Goal: Task Accomplishment & Management: Manage account settings

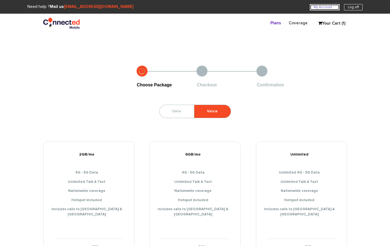
click at [324, 8] on link "My Account U" at bounding box center [325, 7] width 30 height 6
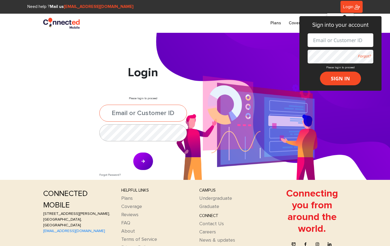
type input "jafferjeehanna@gmail.com"
type input "[EMAIL_ADDRESS][DOMAIN_NAME]"
click at [144, 157] on button "submit" at bounding box center [143, 161] width 20 height 18
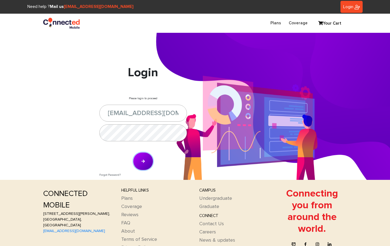
click at [144, 157] on button "submit" at bounding box center [143, 161] width 20 height 18
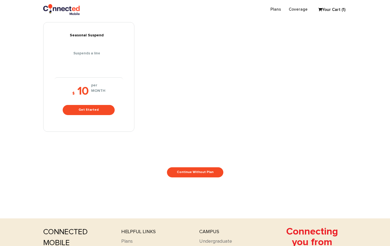
scroll to position [242, 0]
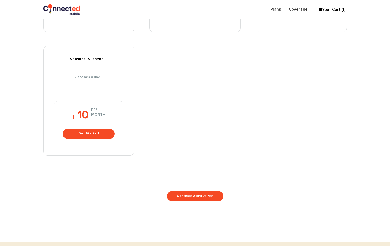
click at [327, 10] on link "Your Cart (1)" at bounding box center [328, 10] width 27 height 8
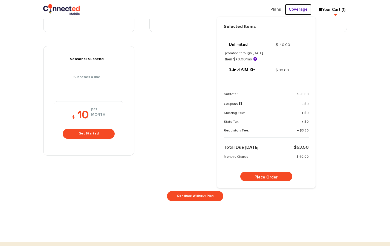
click at [302, 7] on link "Coverage" at bounding box center [298, 9] width 27 height 11
click at [279, 8] on link "Plans" at bounding box center [275, 9] width 18 height 11
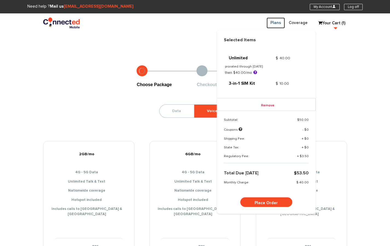
scroll to position [0, 0]
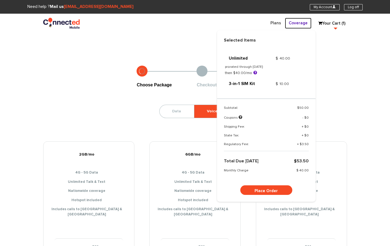
click at [296, 23] on link "Coverage" at bounding box center [298, 23] width 27 height 11
click at [314, 8] on link "My Account U" at bounding box center [325, 7] width 30 height 6
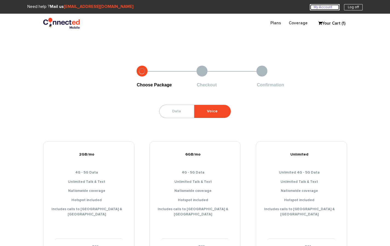
click at [313, 6] on link "My Account U" at bounding box center [325, 7] width 30 height 6
click at [317, 4] on link "My Account U" at bounding box center [325, 7] width 30 height 6
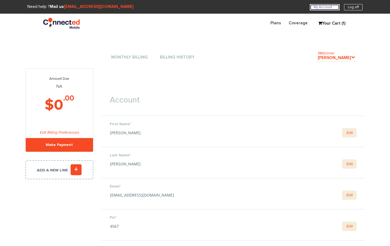
click at [325, 9] on link "My Account U" at bounding box center [325, 7] width 30 height 6
click at [320, 10] on section "Need help ? Mail us hello@connectedmobile.co My Account U Log off" at bounding box center [195, 7] width 390 height 14
click at [320, 8] on link "My Account U" at bounding box center [325, 7] width 30 height 6
click at [320, 4] on link "My Account U" at bounding box center [325, 7] width 30 height 6
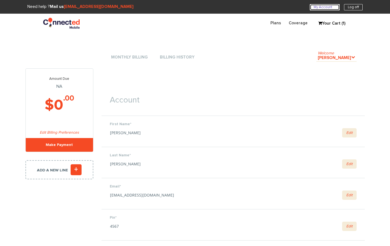
click at [320, 4] on link "My Account U" at bounding box center [325, 7] width 30 height 6
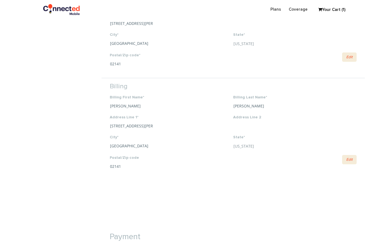
scroll to position [370, 0]
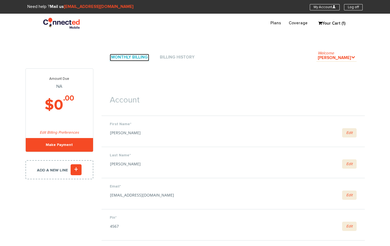
click at [124, 56] on link "Monthly Billing" at bounding box center [129, 57] width 39 height 7
click at [169, 60] on link "Billing History" at bounding box center [176, 57] width 37 height 7
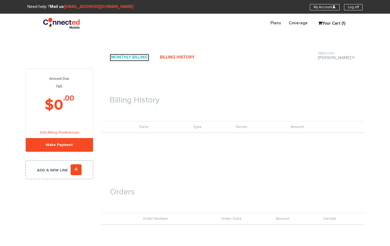
click at [129, 58] on link "Monthly Billing" at bounding box center [129, 57] width 39 height 7
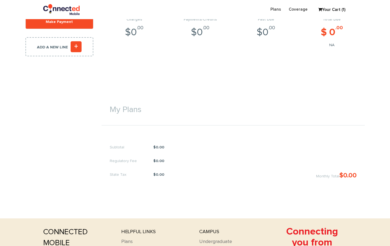
scroll to position [38, 0]
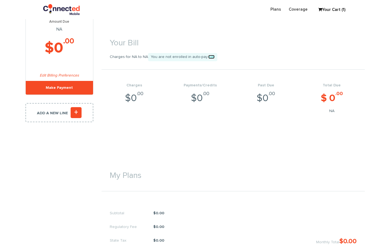
click at [208, 57] on link "Edit" at bounding box center [211, 57] width 6 height 4
click at [202, 58] on span "You are not enrolled in auto-pay. Edit" at bounding box center [182, 57] width 69 height 8
click at [208, 57] on link "Edit" at bounding box center [211, 57] width 6 height 4
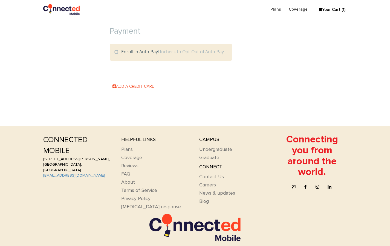
scroll to position [585, 0]
click at [135, 46] on div "Enroll in Auto-Pay Uncheck to Opt-Out of Auto-Pay" at bounding box center [171, 52] width 122 height 17
click at [122, 49] on label "Enroll in Auto-Pay Uncheck to Opt-Out of Auto-Pay" at bounding box center [168, 52] width 109 height 6
click at [0, 0] on input "Enroll in Auto-Pay Uncheck to Opt-Out of Auto-Pay" at bounding box center [0, 0] width 0 height 0
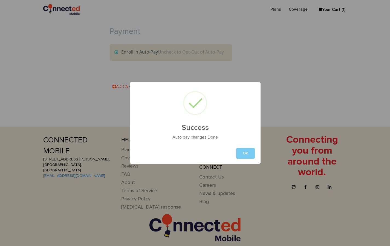
click at [245, 157] on button "OK" at bounding box center [245, 153] width 19 height 11
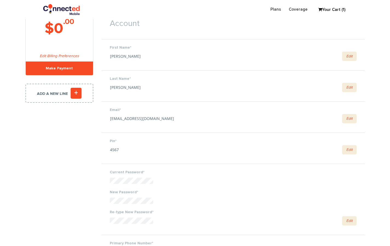
scroll to position [0, 0]
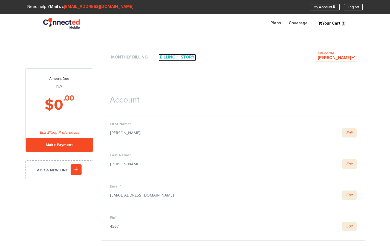
click at [172, 55] on link "Billing History" at bounding box center [176, 57] width 37 height 7
click at [135, 55] on link "Monthly Billing" at bounding box center [129, 57] width 39 height 7
click at [321, 10] on link "My Account U" at bounding box center [325, 7] width 30 height 6
click at [323, 7] on link "My Account U" at bounding box center [325, 7] width 30 height 6
click at [342, 56] on link "Welcome Hanna Jafferjee ." at bounding box center [336, 57] width 40 height 7
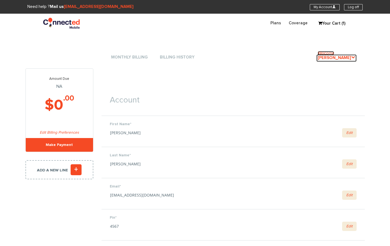
click at [354, 57] on icon "." at bounding box center [353, 57] width 4 height 4
click at [350, 56] on link "Welcome Hanna Jafferjee ." at bounding box center [336, 57] width 40 height 7
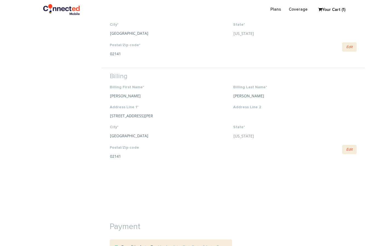
scroll to position [380, 0]
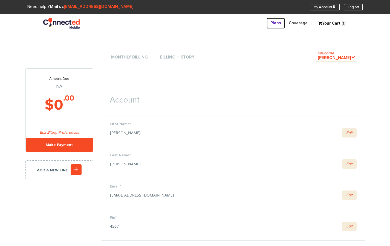
click at [276, 23] on link "Plans" at bounding box center [275, 23] width 18 height 11
click at [292, 21] on link "Coverage" at bounding box center [298, 23] width 27 height 11
click at [332, 4] on link "My Account U" at bounding box center [325, 7] width 30 height 6
click at [326, 7] on link "My Account U" at bounding box center [325, 7] width 30 height 6
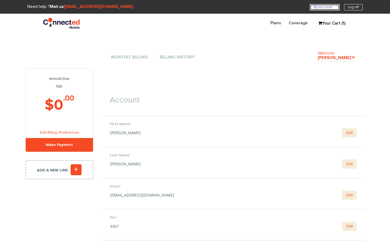
click at [326, 7] on link "My Account U" at bounding box center [325, 7] width 30 height 6
click at [330, 5] on link "My Account U" at bounding box center [325, 7] width 30 height 6
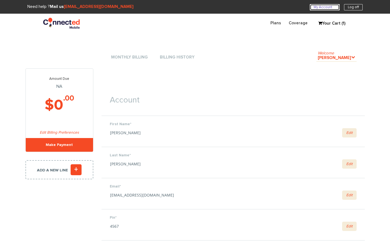
click at [324, 4] on link "My Account U" at bounding box center [325, 7] width 30 height 6
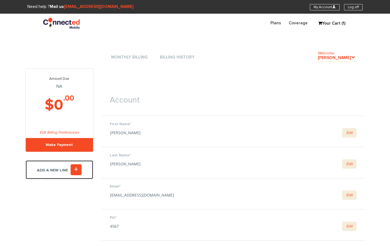
click at [77, 169] on icon "+" at bounding box center [76, 169] width 11 height 11
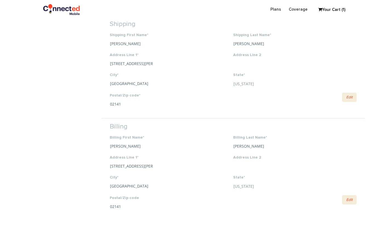
scroll to position [525, 0]
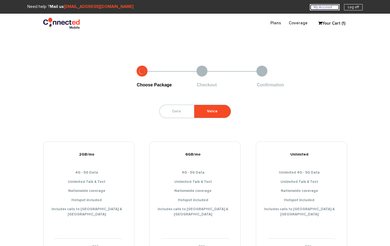
click at [327, 9] on link "My Account U" at bounding box center [325, 7] width 30 height 6
click at [324, 6] on link "My Account U" at bounding box center [325, 7] width 30 height 6
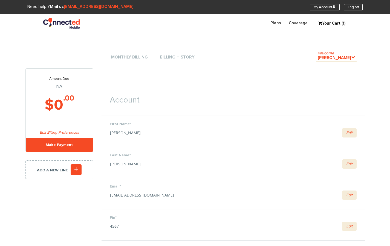
click at [139, 53] on li "Monthly Billing" at bounding box center [129, 57] width 39 height 16
click at [139, 54] on link "Monthly Billing" at bounding box center [129, 57] width 39 height 7
click at [136, 58] on link "Monthly Billing" at bounding box center [129, 57] width 39 height 7
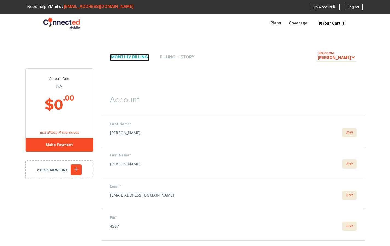
click at [136, 58] on link "Monthly Billing" at bounding box center [129, 57] width 39 height 7
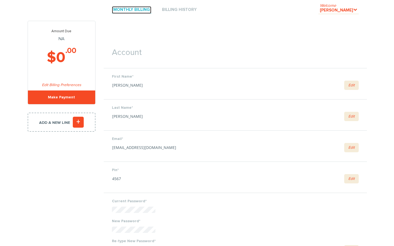
scroll to position [23, 0]
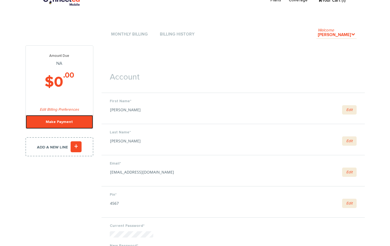
click at [59, 124] on link "Make Payment" at bounding box center [59, 122] width 67 height 14
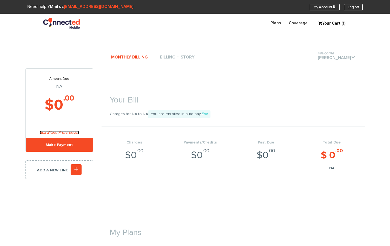
click at [67, 133] on link "Edit Billing Preferences" at bounding box center [59, 133] width 39 height 4
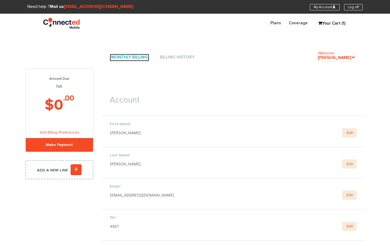
click at [131, 57] on link "Monthly Billing" at bounding box center [129, 57] width 39 height 7
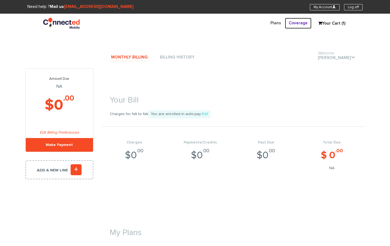
click at [296, 24] on link "Coverage" at bounding box center [298, 23] width 27 height 11
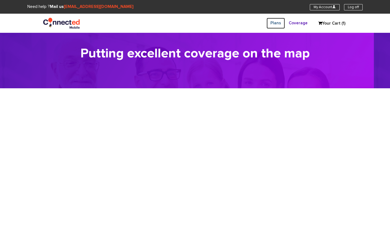
click at [281, 23] on link "Plans" at bounding box center [275, 23] width 18 height 11
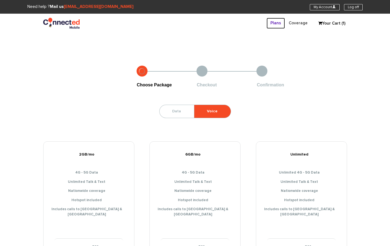
click at [275, 22] on link "Plans" at bounding box center [275, 23] width 18 height 11
click at [321, 4] on link "My Account U" at bounding box center [325, 7] width 30 height 6
click at [316, 9] on link "My Account U" at bounding box center [325, 7] width 30 height 6
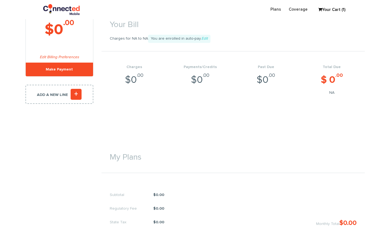
scroll to position [31, 0]
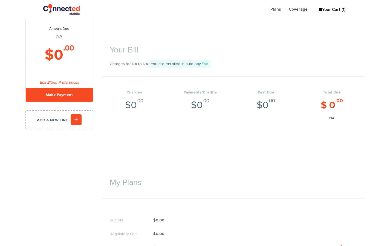
click at [182, 137] on section "Your Bill Charges for NA to NA You are enrolled in auto-pay. Edit Charges $0 .0…" at bounding box center [232, 80] width 263 height 124
click at [76, 117] on icon "+" at bounding box center [76, 119] width 11 height 11
click at [77, 120] on icon "+" at bounding box center [76, 119] width 11 height 11
click at [76, 120] on icon "+" at bounding box center [76, 119] width 11 height 11
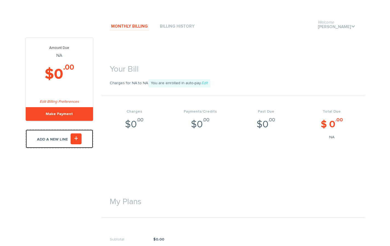
scroll to position [2, 0]
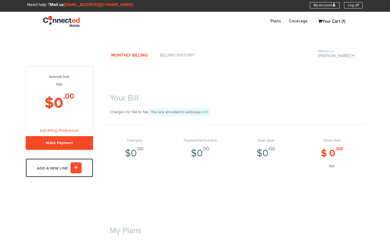
click at [74, 170] on icon "+" at bounding box center [76, 168] width 11 height 11
click at [74, 167] on icon "+" at bounding box center [76, 168] width 11 height 11
click at [62, 167] on link "Add a new line +" at bounding box center [59, 167] width 68 height 19
click at [73, 166] on icon "+" at bounding box center [76, 168] width 11 height 11
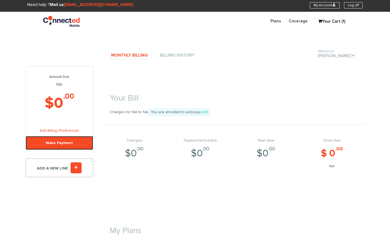
click at [70, 147] on link "Make Payment" at bounding box center [59, 143] width 67 height 14
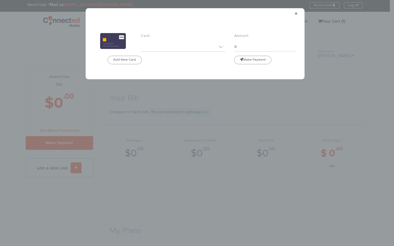
click at [295, 17] on div "×" at bounding box center [195, 15] width 219 height 14
click at [296, 14] on span "×" at bounding box center [296, 14] width 3 height 6
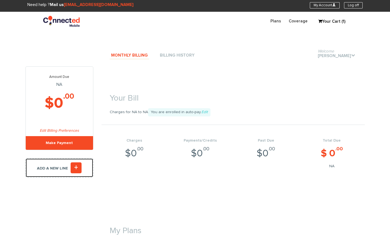
click at [73, 170] on icon "+" at bounding box center [76, 168] width 11 height 11
click at [76, 167] on icon "+" at bounding box center [76, 168] width 11 height 11
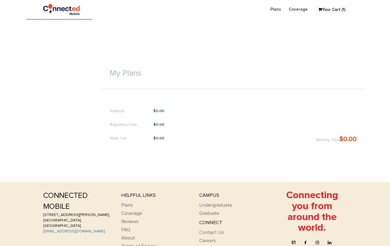
scroll to position [0, 0]
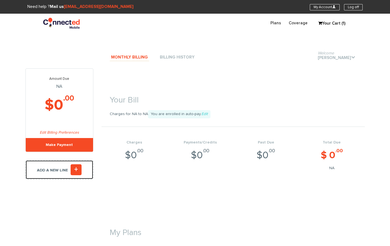
click at [78, 173] on icon "+" at bounding box center [76, 169] width 11 height 11
click at [78, 168] on icon "+" at bounding box center [76, 169] width 11 height 11
click at [53, 173] on link "Add a new line +" at bounding box center [59, 169] width 68 height 19
click at [71, 169] on icon "+" at bounding box center [76, 169] width 11 height 11
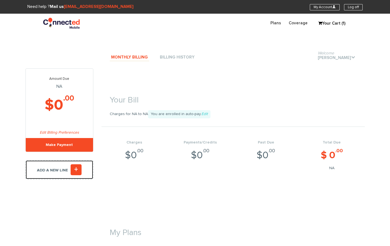
click at [71, 168] on icon "+" at bounding box center [76, 169] width 11 height 11
click at [73, 168] on icon "+" at bounding box center [76, 169] width 11 height 11
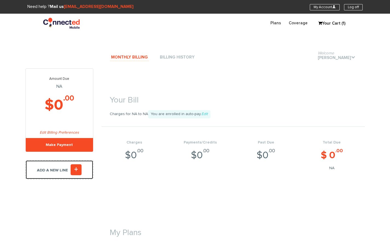
click at [56, 172] on link "Add a new line +" at bounding box center [59, 169] width 68 height 19
click at [78, 170] on icon "+" at bounding box center [76, 169] width 11 height 11
click at [77, 170] on icon "+" at bounding box center [76, 169] width 11 height 11
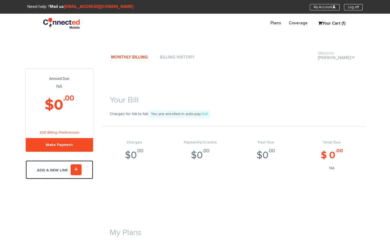
click at [77, 169] on icon "+" at bounding box center [76, 169] width 11 height 11
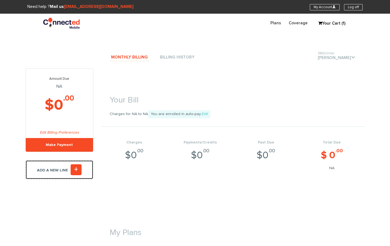
click at [77, 169] on icon "+" at bounding box center [76, 169] width 11 height 11
click at [76, 168] on icon "+" at bounding box center [76, 169] width 11 height 11
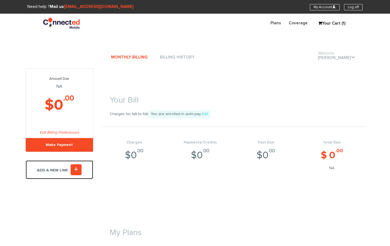
click at [76, 168] on icon "+" at bounding box center [76, 169] width 11 height 11
click at [74, 172] on icon "+" at bounding box center [76, 169] width 11 height 11
click at [77, 170] on icon "+" at bounding box center [76, 169] width 11 height 11
click at [74, 168] on icon "+" at bounding box center [76, 169] width 11 height 11
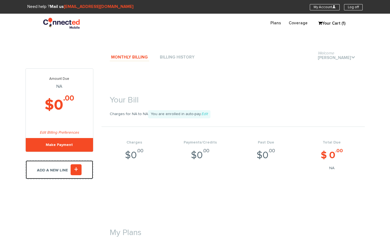
click at [76, 168] on icon "+" at bounding box center [76, 169] width 11 height 11
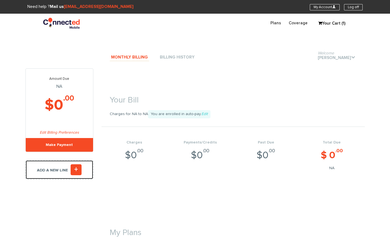
click at [76, 168] on icon "+" at bounding box center [76, 169] width 11 height 11
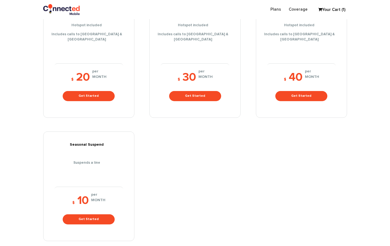
scroll to position [143, 0]
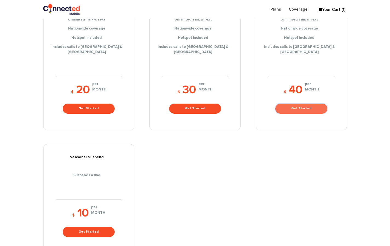
click at [300, 104] on link "Get Started" at bounding box center [301, 109] width 52 height 10
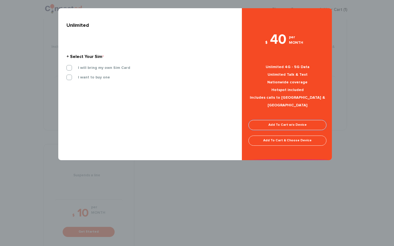
click at [290, 120] on link "Add To Cart w/o Device" at bounding box center [287, 125] width 78 height 10
click at [96, 66] on label "I will bring my own Sim Card" at bounding box center [100, 67] width 60 height 5
click at [66, 66] on input "I will bring my own Sim Card" at bounding box center [66, 66] width 0 height 0
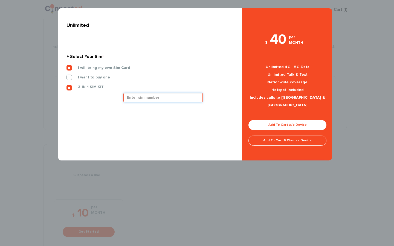
click at [178, 97] on input "text" at bounding box center [162, 97] width 79 height 9
click at [378, 69] on div "× Unlimited + Select Your Sim * I will bring my own Sim Card I want to buy one" at bounding box center [197, 123] width 394 height 246
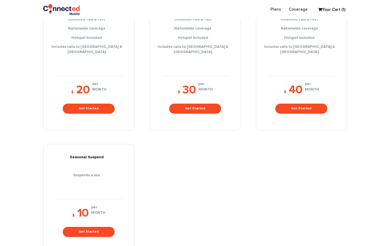
click at [380, 76] on section "Choose Package Checkout Confirmation Data Voice Oops! No Data Plans are availab…" at bounding box center [195, 101] width 390 height 424
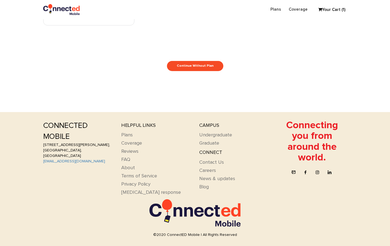
scroll to position [0, 0]
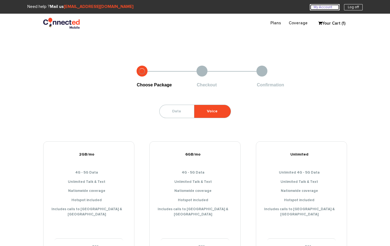
click at [324, 7] on link "My Account U" at bounding box center [325, 7] width 30 height 6
click at [304, 26] on link "Coverage" at bounding box center [298, 23] width 27 height 11
click at [300, 25] on link "Coverage" at bounding box center [298, 23] width 27 height 11
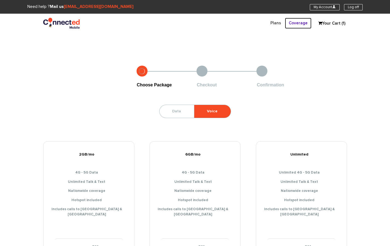
click at [300, 25] on link "Coverage" at bounding box center [298, 23] width 27 height 11
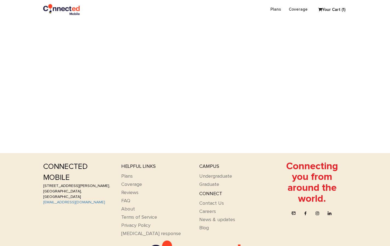
scroll to position [208, 0]
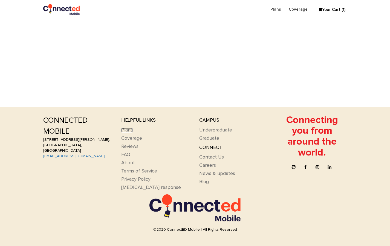
click at [130, 130] on link "Plans" at bounding box center [126, 130] width 11 height 5
click at [130, 140] on link "Coverage" at bounding box center [131, 138] width 21 height 5
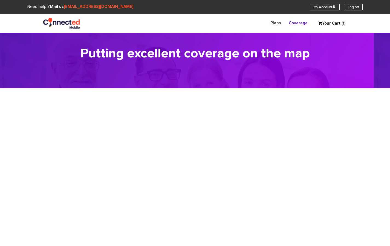
click at [317, 45] on section "Putting excellent coverage on the map" at bounding box center [195, 61] width 390 height 56
click at [281, 21] on link "Plans" at bounding box center [275, 23] width 18 height 11
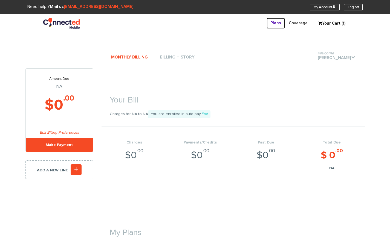
click at [277, 23] on link "Plans" at bounding box center [275, 23] width 18 height 11
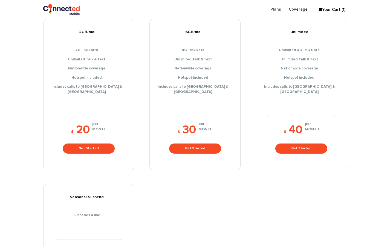
scroll to position [62, 0]
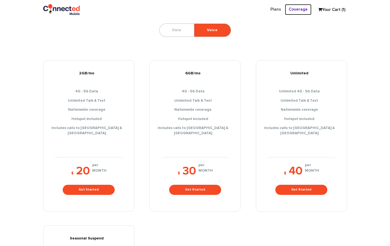
click at [299, 10] on link "Coverage" at bounding box center [298, 9] width 27 height 11
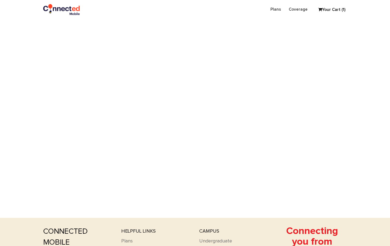
scroll to position [70, 0]
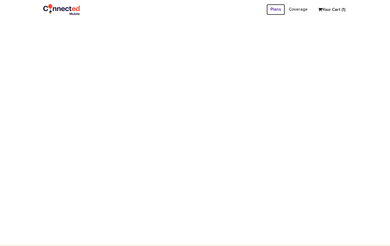
click at [276, 8] on link "Plans" at bounding box center [275, 9] width 18 height 11
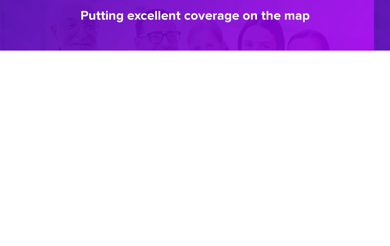
scroll to position [0, 0]
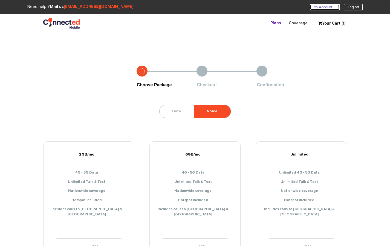
click at [317, 10] on link "My Account U" at bounding box center [325, 7] width 30 height 6
click at [275, 23] on link "Plans" at bounding box center [275, 23] width 18 height 11
click at [330, 7] on link "My Account U" at bounding box center [325, 7] width 30 height 6
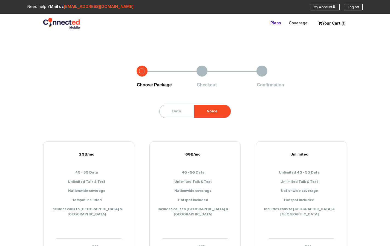
click at [330, 7] on link "My Account U" at bounding box center [325, 7] width 30 height 6
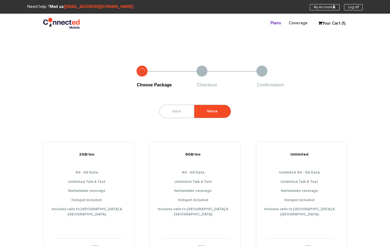
click at [330, 7] on link "My Account U" at bounding box center [325, 7] width 30 height 6
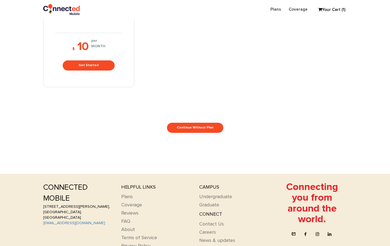
scroll to position [242, 0]
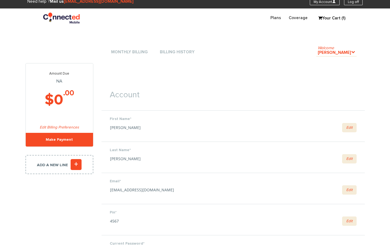
scroll to position [6, 0]
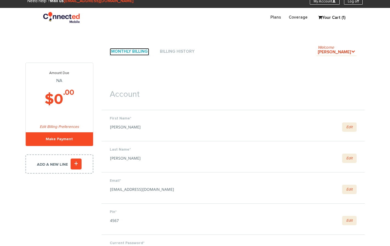
click at [131, 50] on link "Monthly Billing" at bounding box center [129, 51] width 39 height 7
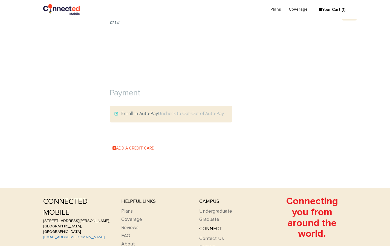
scroll to position [523, 0]
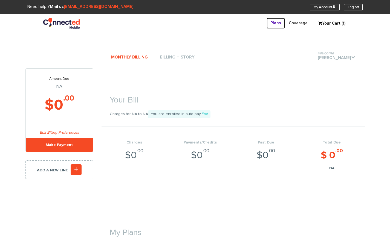
click at [277, 20] on link "Plans" at bounding box center [275, 23] width 18 height 11
click at [276, 22] on link "Plans" at bounding box center [275, 23] width 18 height 11
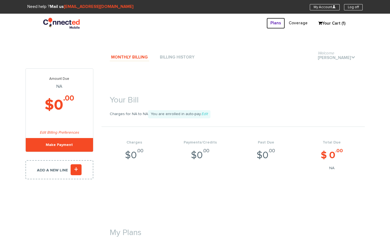
drag, startPoint x: 276, startPoint y: 22, endPoint x: 271, endPoint y: 22, distance: 5.2
click at [272, 22] on link "Plans" at bounding box center [275, 23] width 18 height 11
click at [248, 17] on header "Plans Coverage My Account U Log off Your Cart (1) Selected Items 3-in-1 SIM Kit…" at bounding box center [195, 23] width 390 height 19
click at [278, 20] on link "Plans" at bounding box center [275, 23] width 18 height 11
click at [277, 24] on link "Plans" at bounding box center [275, 23] width 18 height 11
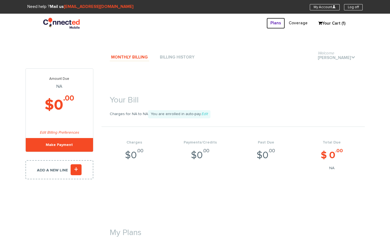
click at [277, 24] on link "Plans" at bounding box center [275, 23] width 18 height 11
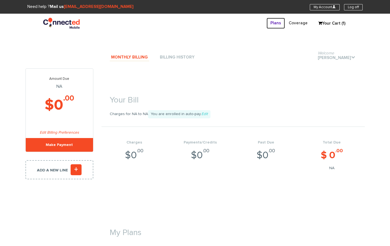
click at [277, 23] on link "Plans" at bounding box center [275, 23] width 18 height 11
click at [243, 25] on div "Plans Coverage My Account U Log off Your Cart (1) Selected Items prorated throu…" at bounding box center [195, 23] width 312 height 11
click at [272, 22] on link "Plans" at bounding box center [275, 23] width 18 height 11
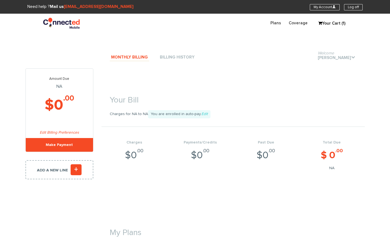
click at [217, 83] on section "Your Bill Charges for NA to NA You are enrolled in auto-pay. Edit Charges $0 .0…" at bounding box center [232, 130] width 263 height 124
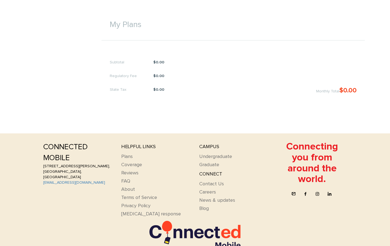
scroll to position [216, 0]
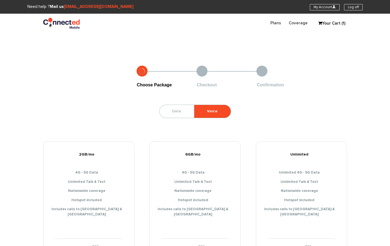
scroll to position [0, 0]
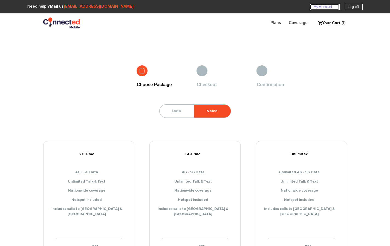
click at [323, 9] on link "My Account U" at bounding box center [325, 7] width 30 height 6
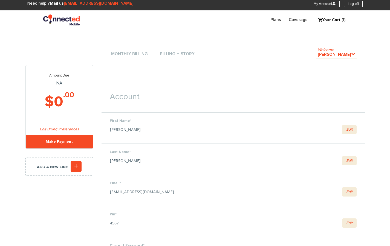
scroll to position [5, 0]
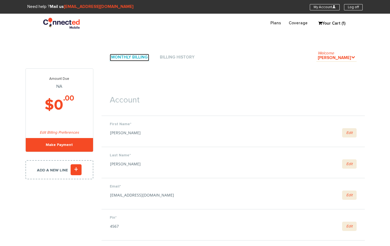
click at [129, 60] on link "Monthly Billing" at bounding box center [129, 57] width 39 height 7
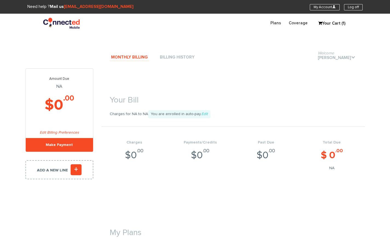
click at [126, 58] on link "Monthly Billing" at bounding box center [129, 57] width 39 height 7
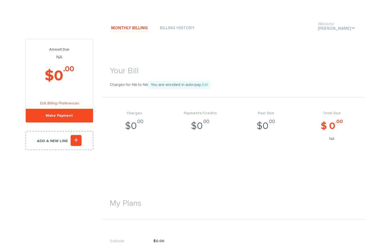
scroll to position [24, 0]
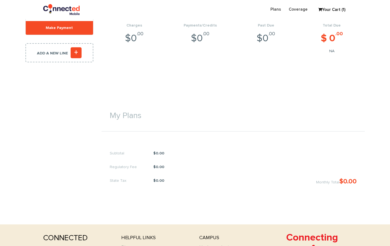
scroll to position [11, 0]
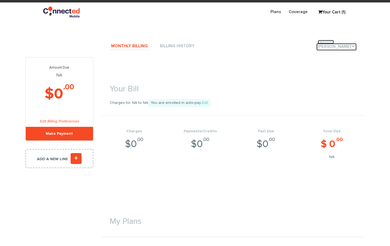
click at [347, 48] on link "Welcome Hanna Jafferjee ." at bounding box center [336, 46] width 40 height 7
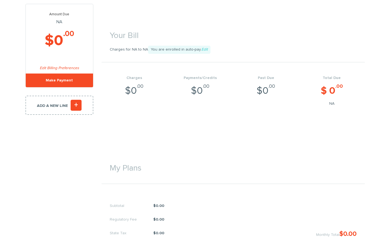
scroll to position [179, 0]
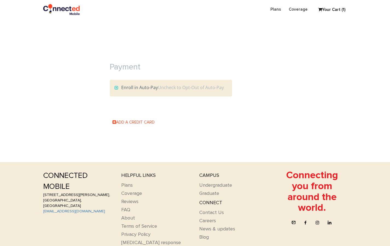
scroll to position [550, 0]
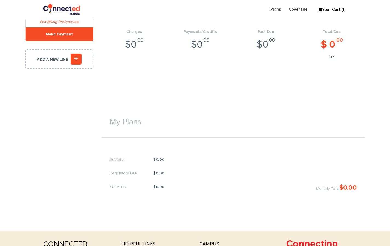
scroll to position [111, 0]
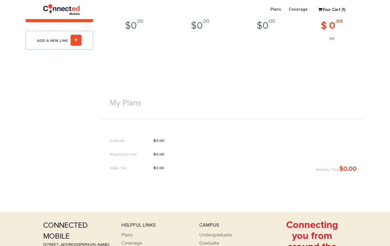
drag, startPoint x: 266, startPoint y: 141, endPoint x: 259, endPoint y: 182, distance: 42.1
click at [260, 184] on section "My Plans Subtotal $0.00 Regulatory Fee $0.00 State Tax $0.00 Monthly Total $0.00" at bounding box center [232, 133] width 263 height 124
click at [257, 176] on div "Subtotal $0.00 Regulatory Fee $0.00 State Tax $0.00 Monthly Total $0.00" at bounding box center [232, 152] width 263 height 60
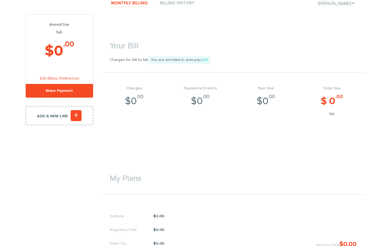
scroll to position [123, 0]
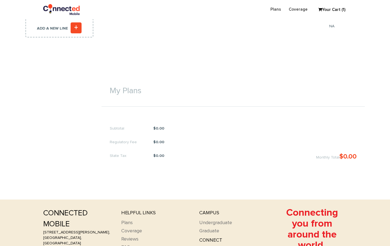
click at [130, 91] on h1 "My Plans" at bounding box center [232, 88] width 263 height 20
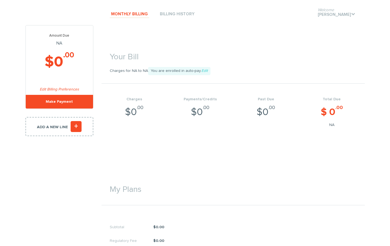
scroll to position [0, 0]
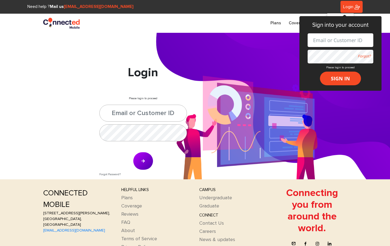
scroll to position [49, 0]
